Goal: Find specific page/section: Find specific page/section

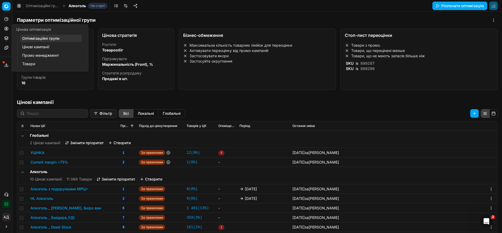
click at [37, 40] on link "Оптимізаційні групи" at bounding box center [51, 38] width 62 height 7
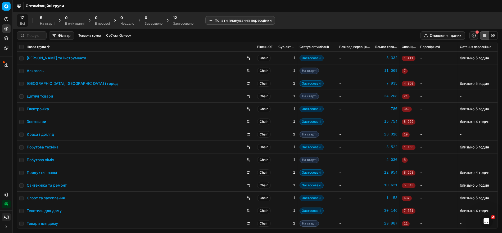
click at [37, 71] on link "Алкоголь" at bounding box center [35, 70] width 17 height 5
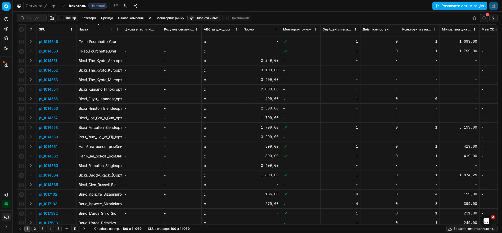
scroll to position [767, 1264]
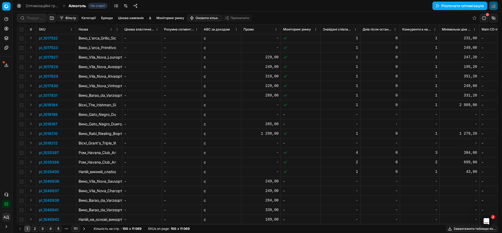
click at [65, 19] on button "Фільтр" at bounding box center [67, 18] width 21 height 6
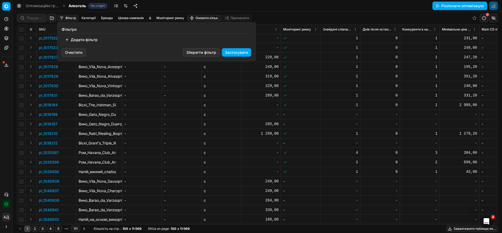
click at [78, 41] on button "Додати фільтр" at bounding box center [81, 39] width 39 height 8
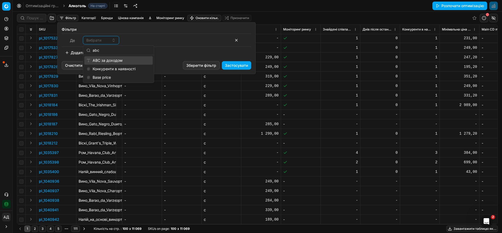
type input "abc"
click at [112, 61] on div "ABC за доходом" at bounding box center [118, 60] width 69 height 8
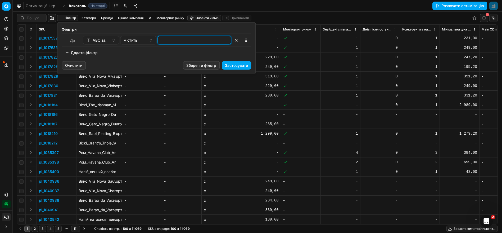
click at [175, 38] on input at bounding box center [194, 40] width 69 height 8
type input "A"
click at [243, 64] on button "Застосувати" at bounding box center [236, 65] width 29 height 8
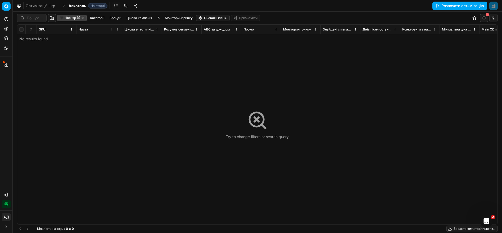
scroll to position [0, 1264]
click at [83, 17] on button "button" at bounding box center [82, 18] width 4 height 4
